Goal: Navigation & Orientation: Find specific page/section

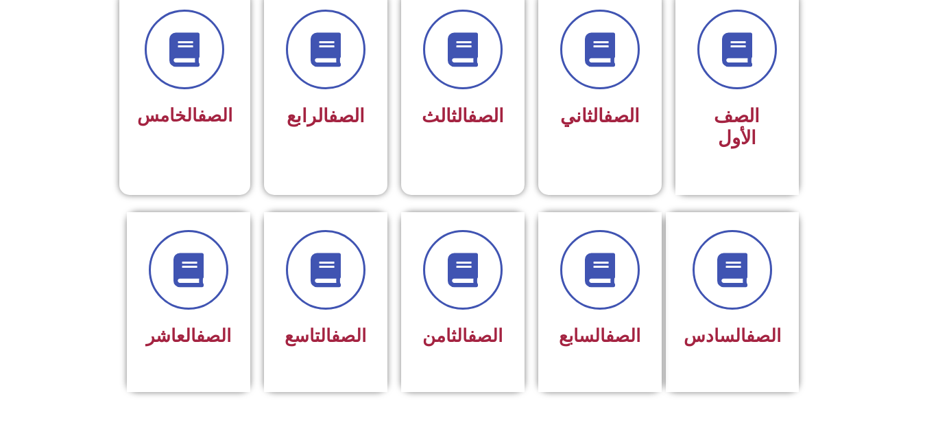
scroll to position [404, 0]
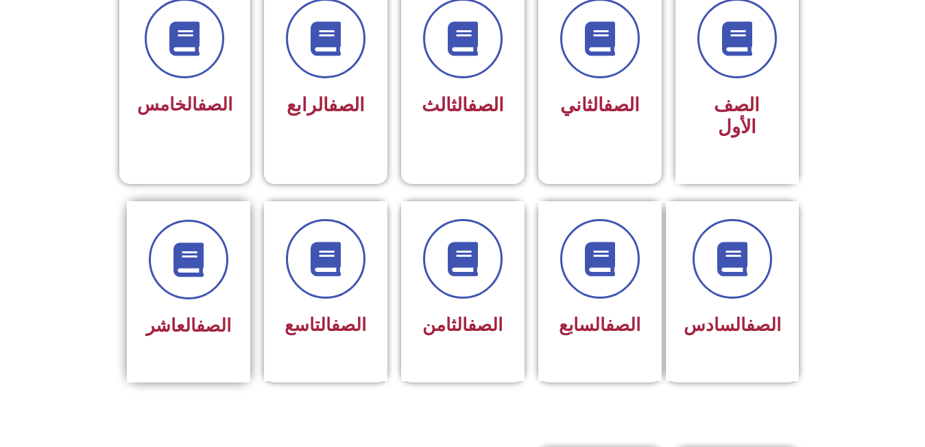
click at [228, 275] on div at bounding box center [188, 260] width 86 height 80
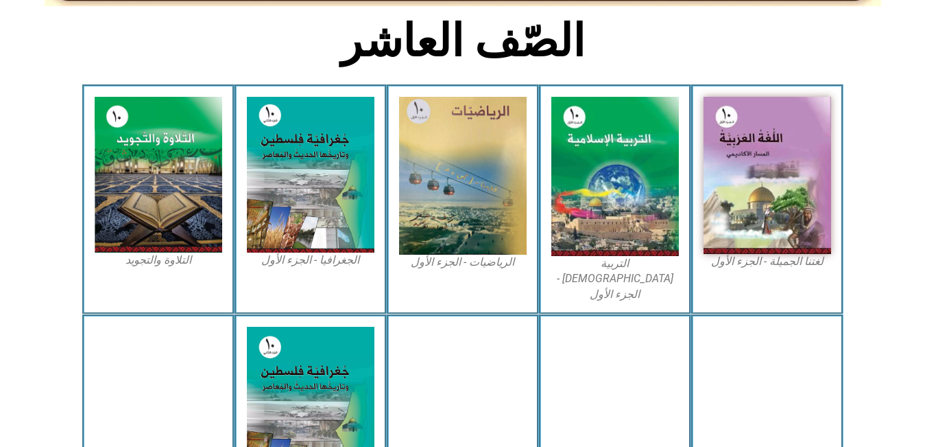
scroll to position [344, 0]
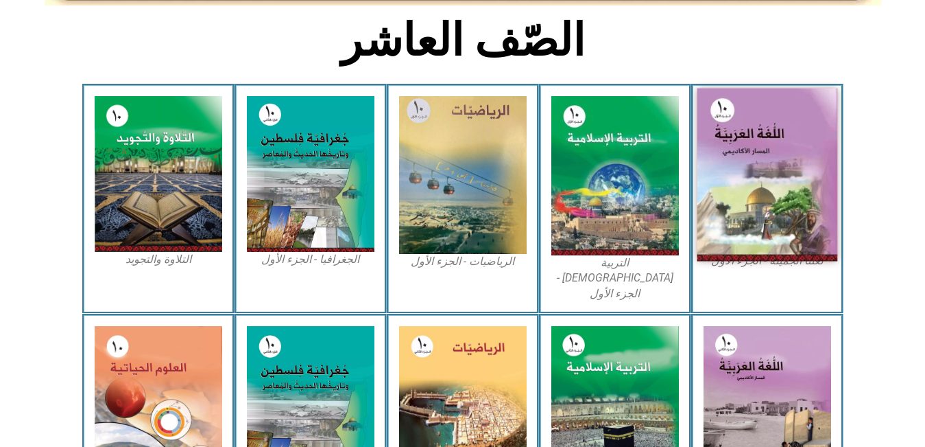
click at [756, 233] on img at bounding box center [767, 174] width 141 height 173
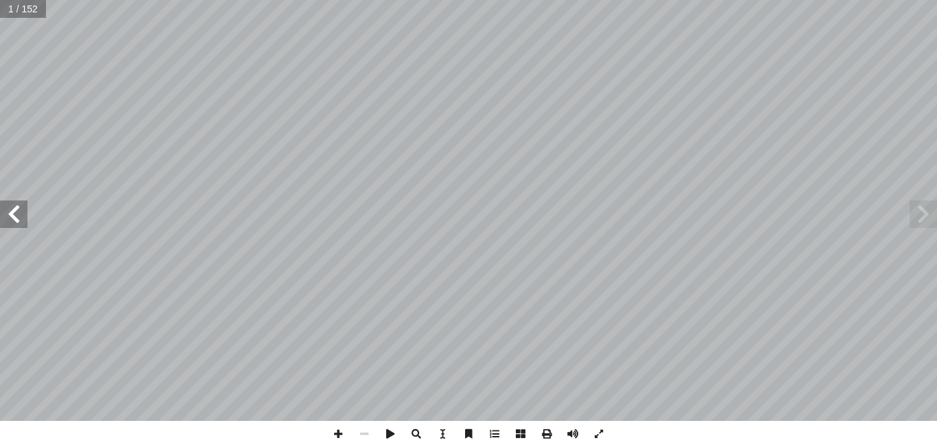
click at [20, 207] on span at bounding box center [13, 213] width 27 height 27
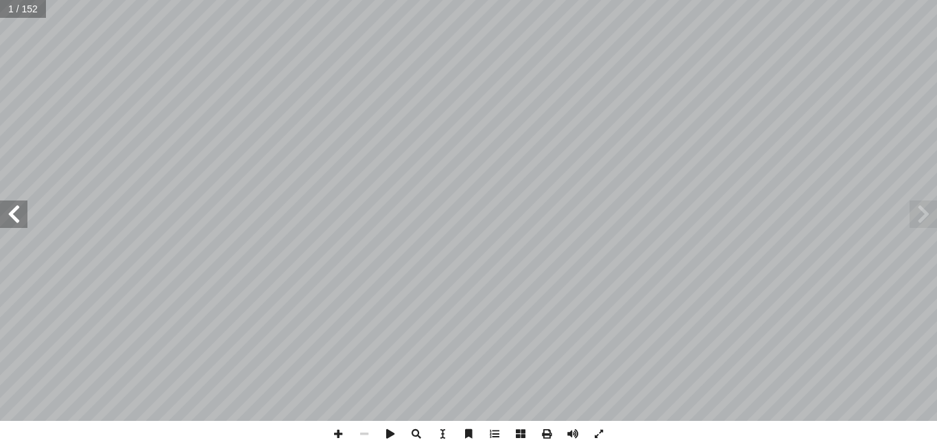
click at [20, 207] on span at bounding box center [13, 213] width 27 height 27
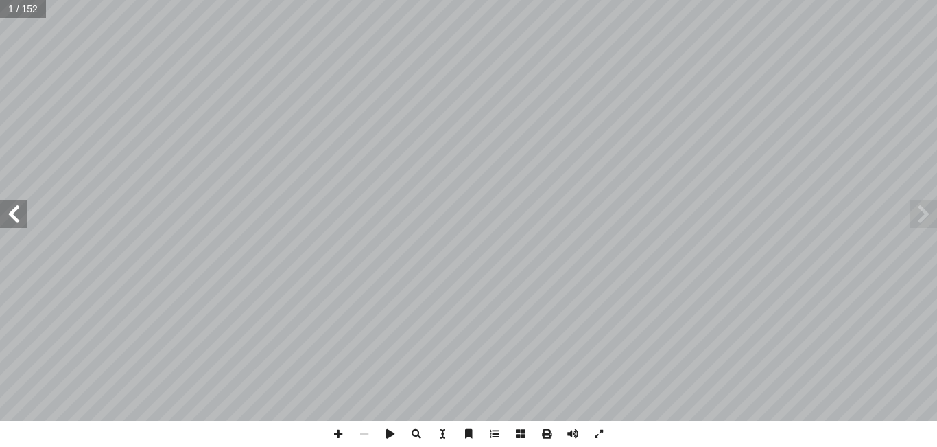
click at [20, 207] on span at bounding box center [13, 213] width 27 height 27
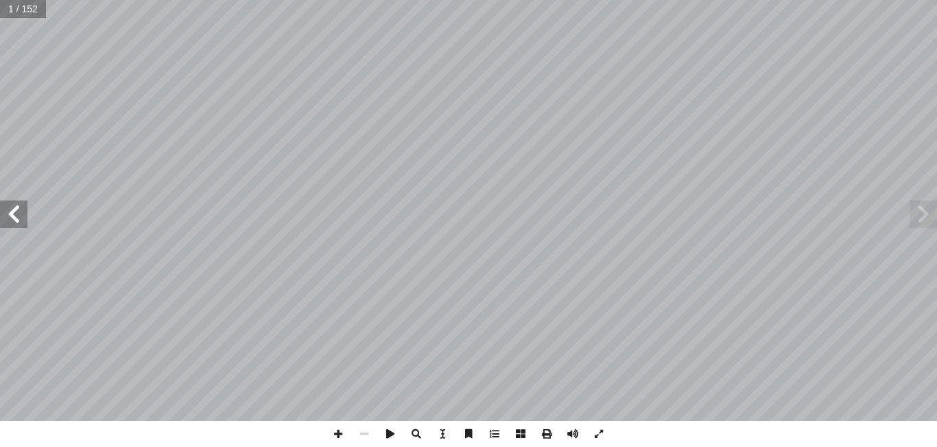
click at [20, 207] on span at bounding box center [13, 213] width 27 height 27
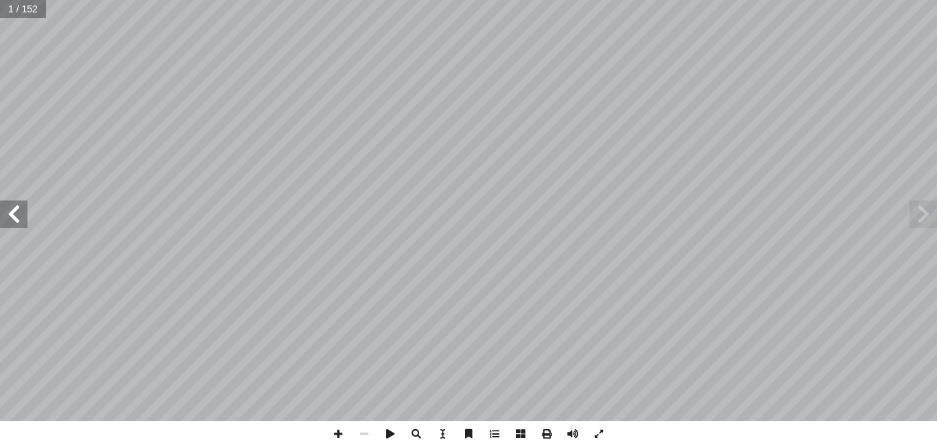
click at [20, 207] on span at bounding box center [13, 213] width 27 height 27
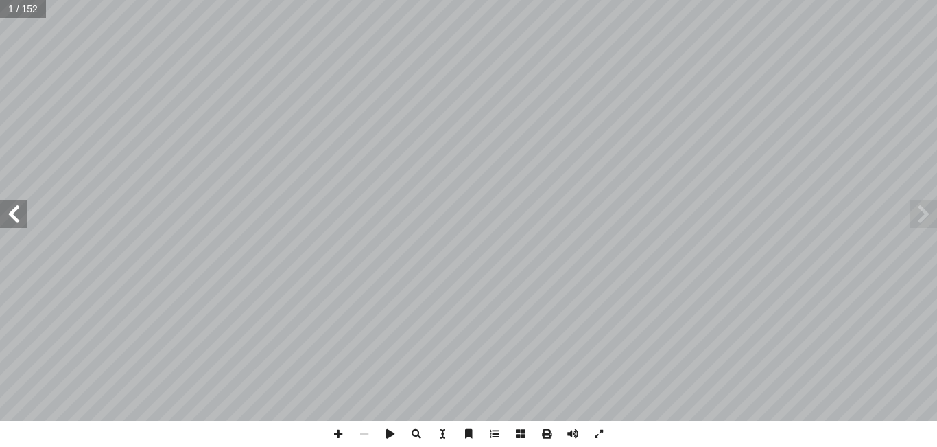
click at [20, 207] on span at bounding box center [13, 213] width 27 height 27
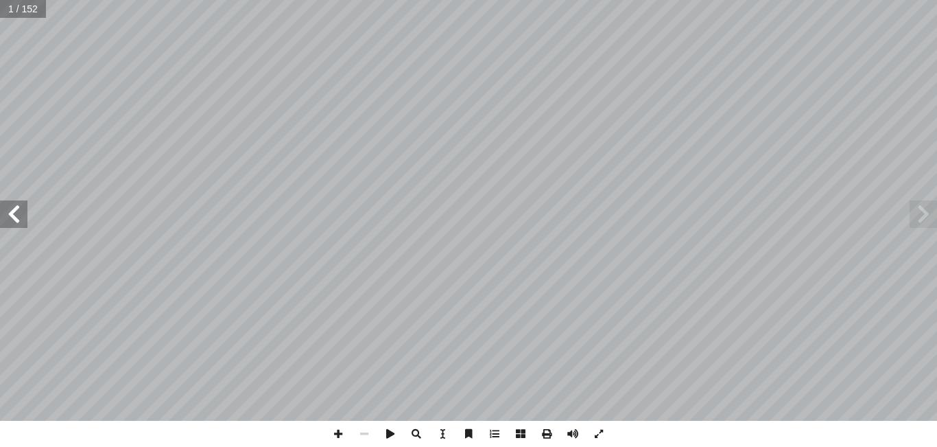
click at [20, 207] on span at bounding box center [13, 213] width 27 height 27
click at [924, 222] on span at bounding box center [923, 213] width 27 height 27
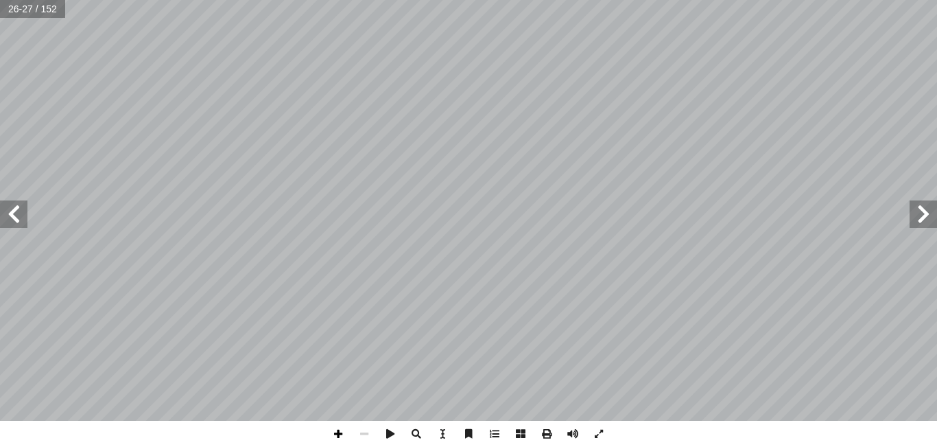
click at [335, 435] on span at bounding box center [338, 434] width 26 height 26
click at [932, 212] on span at bounding box center [923, 213] width 27 height 27
click at [335, 443] on span at bounding box center [338, 434] width 26 height 26
click at [339, 436] on span at bounding box center [338, 434] width 26 height 26
click at [362, 432] on span at bounding box center [364, 434] width 26 height 26
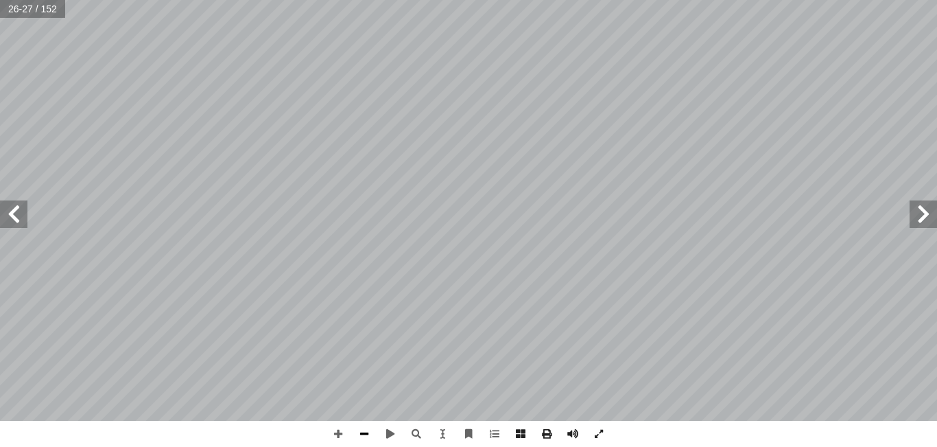
click at [363, 432] on span at bounding box center [364, 434] width 26 height 26
click at [334, 437] on span at bounding box center [338, 434] width 26 height 26
click at [17, 222] on span at bounding box center [13, 213] width 27 height 27
click at [923, 221] on span at bounding box center [923, 213] width 27 height 27
click at [336, 433] on span at bounding box center [338, 434] width 26 height 26
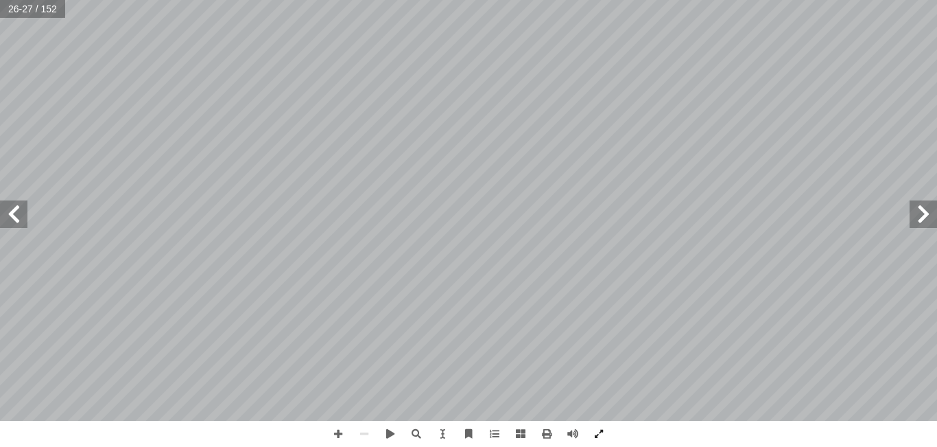
click at [19, 222] on span at bounding box center [13, 213] width 27 height 27
click at [8, 213] on span at bounding box center [13, 213] width 27 height 27
click at [8, 214] on span at bounding box center [13, 213] width 27 height 27
click at [917, 220] on span at bounding box center [923, 213] width 27 height 27
